Goal: Information Seeking & Learning: Learn about a topic

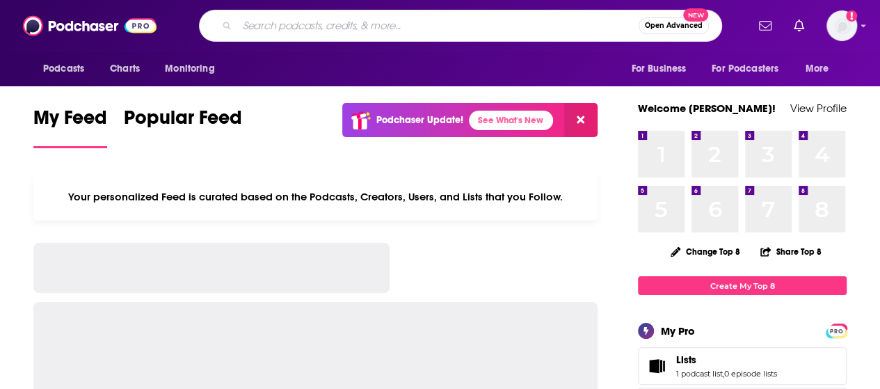
click at [451, 33] on input "Search podcasts, credits, & more..." at bounding box center [437, 26] width 401 height 22
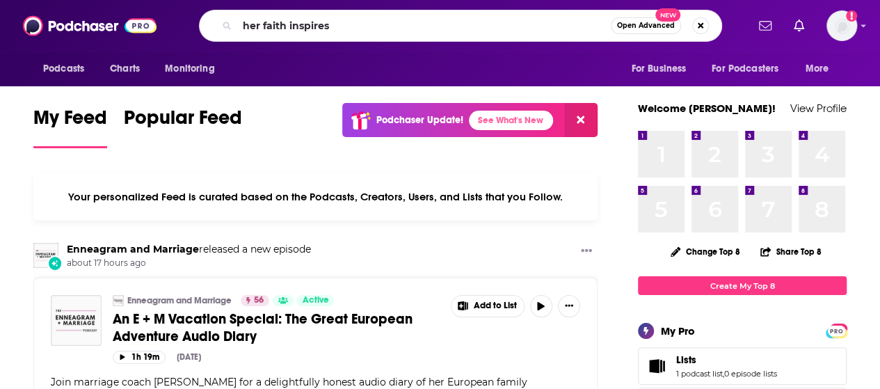
type input "her faith inspires"
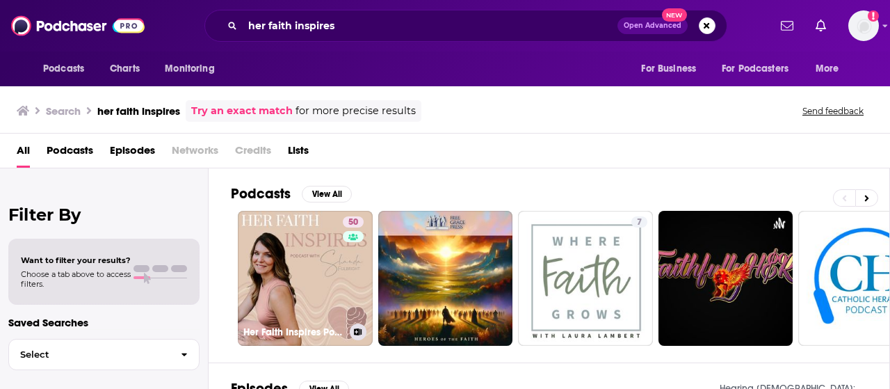
click at [298, 284] on link "50 Her Faith Inspires Podcast" at bounding box center [305, 278] width 135 height 135
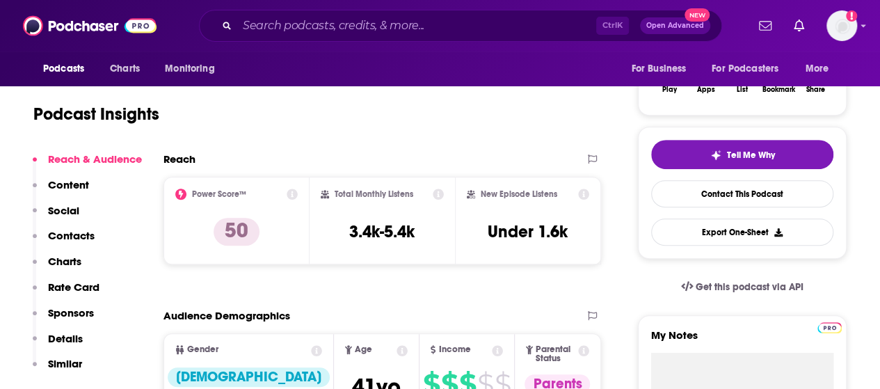
scroll to position [251, 0]
